Goal: Information Seeking & Learning: Learn about a topic

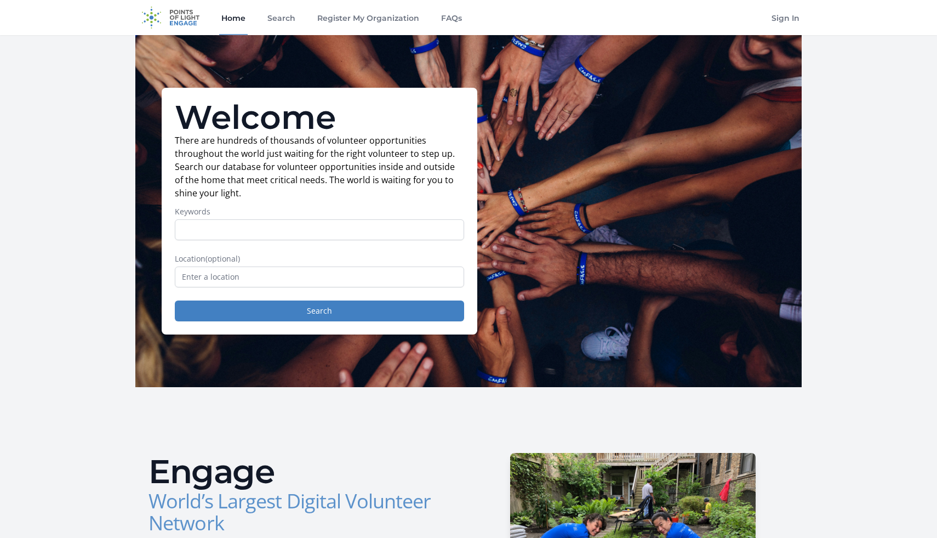
click at [369, 231] on input "Keywords" at bounding box center [319, 229] width 289 height 21
click at [360, 290] on form "Keywords Location (optional) Search" at bounding box center [319, 263] width 289 height 115
click at [360, 280] on input "text" at bounding box center [319, 276] width 289 height 21
click at [353, 232] on input "Keywords" at bounding box center [319, 229] width 289 height 21
click at [354, 273] on input "text" at bounding box center [319, 276] width 289 height 21
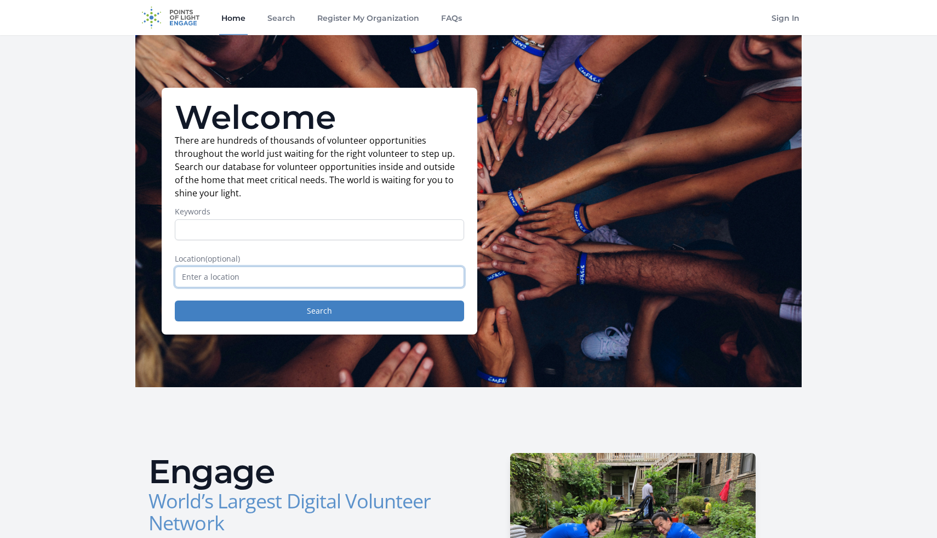
click at [175, 300] on button "Search" at bounding box center [319, 310] width 289 height 21
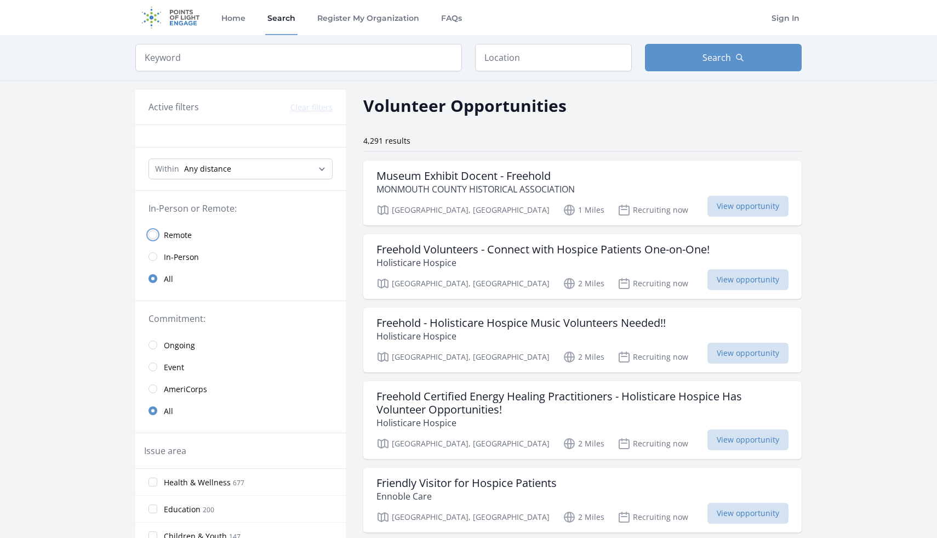
click at [154, 232] on input "radio" at bounding box center [153, 234] width 9 height 9
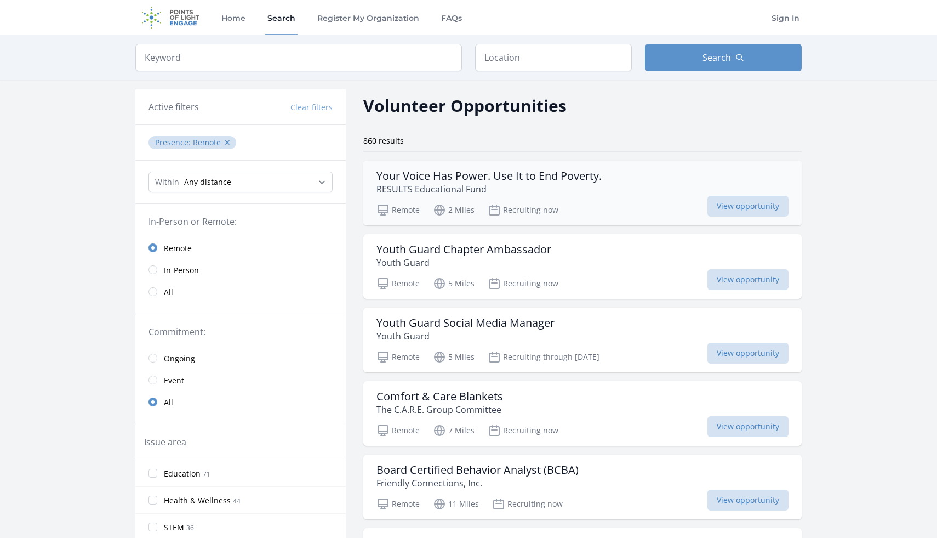
click at [414, 189] on p "RESULTS Educational Fund" at bounding box center [489, 189] width 225 height 13
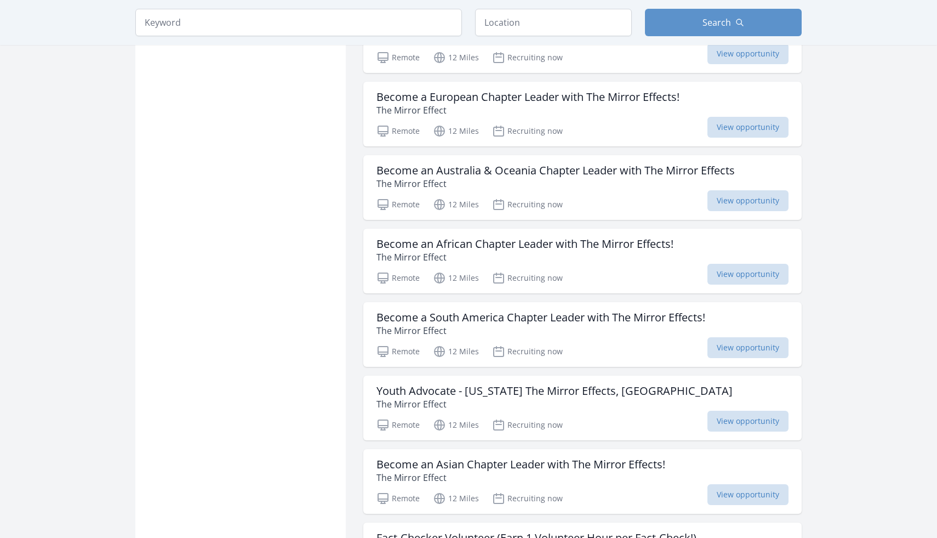
scroll to position [1148, 0]
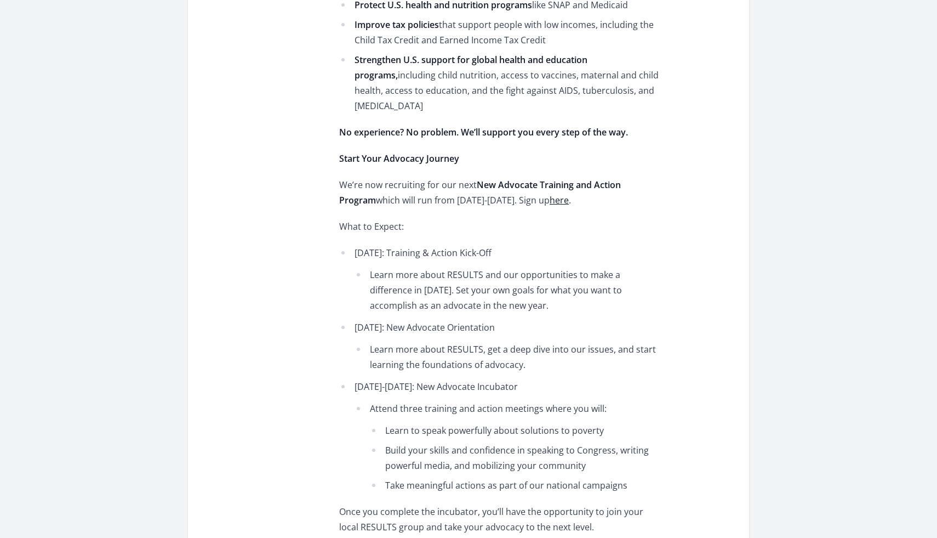
scroll to position [630, 0]
